Goal: Information Seeking & Learning: Understand process/instructions

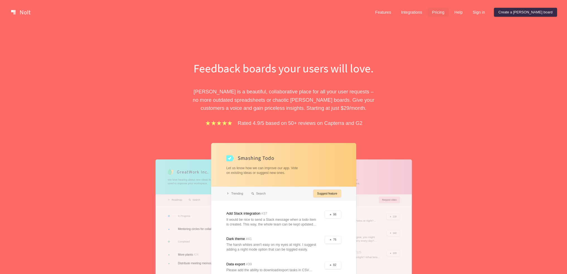
click at [448, 13] on link "Pricing" at bounding box center [437, 12] width 21 height 9
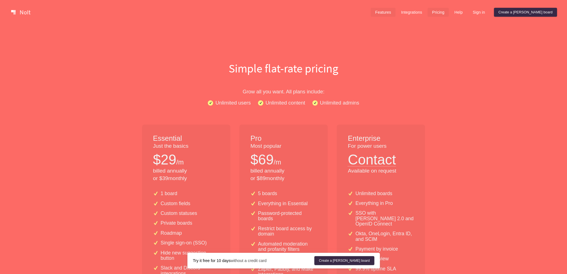
click at [395, 12] on link "Features" at bounding box center [382, 12] width 25 height 9
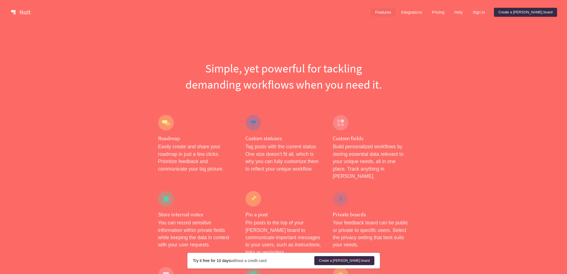
click at [395, 13] on link "Features" at bounding box center [382, 12] width 25 height 9
click at [426, 13] on link "Integrations" at bounding box center [411, 12] width 30 height 9
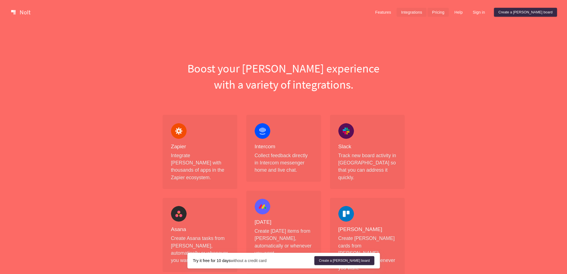
click at [448, 14] on link "Pricing" at bounding box center [437, 12] width 21 height 9
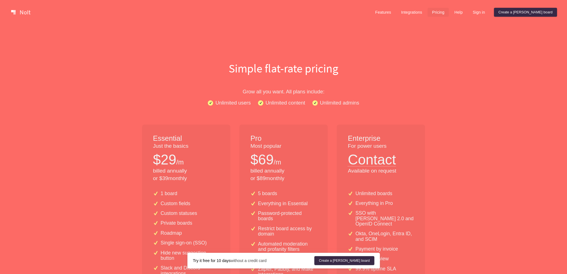
click at [448, 11] on link "Pricing" at bounding box center [437, 12] width 21 height 9
click at [426, 12] on link "Integrations" at bounding box center [411, 12] width 30 height 9
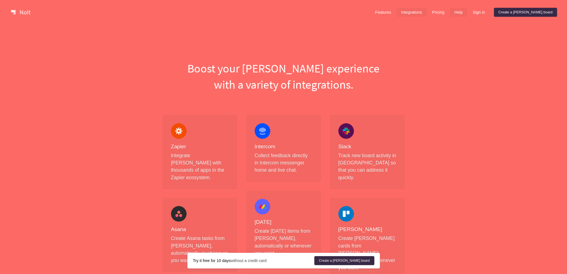
click at [467, 12] on link "Help" at bounding box center [458, 12] width 17 height 9
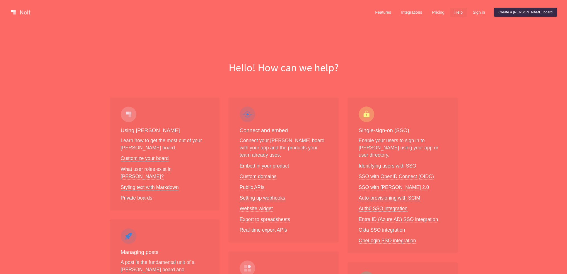
click at [256, 164] on link "Embed in your product" at bounding box center [263, 166] width 49 height 6
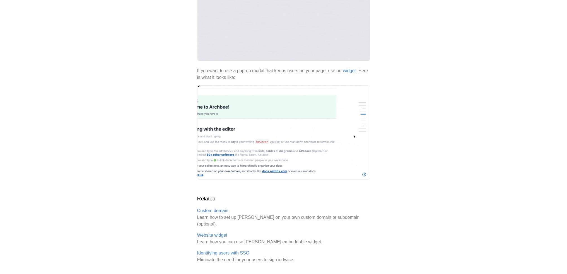
scroll to position [176, 0]
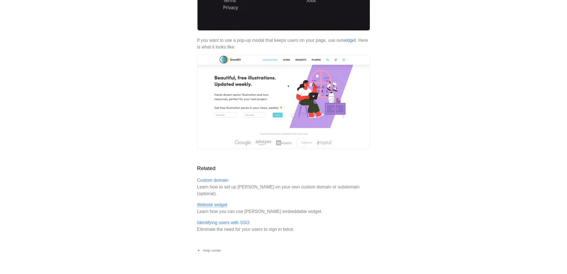
click at [212, 202] on link "Website widget" at bounding box center [212, 204] width 30 height 5
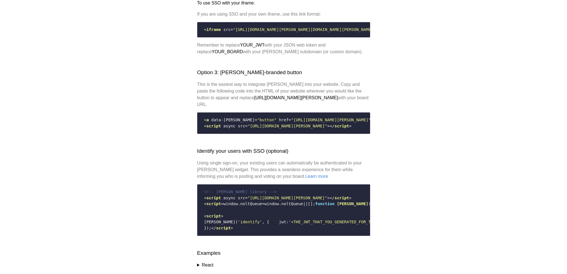
scroll to position [669, 0]
